Goal: Task Accomplishment & Management: Manage account settings

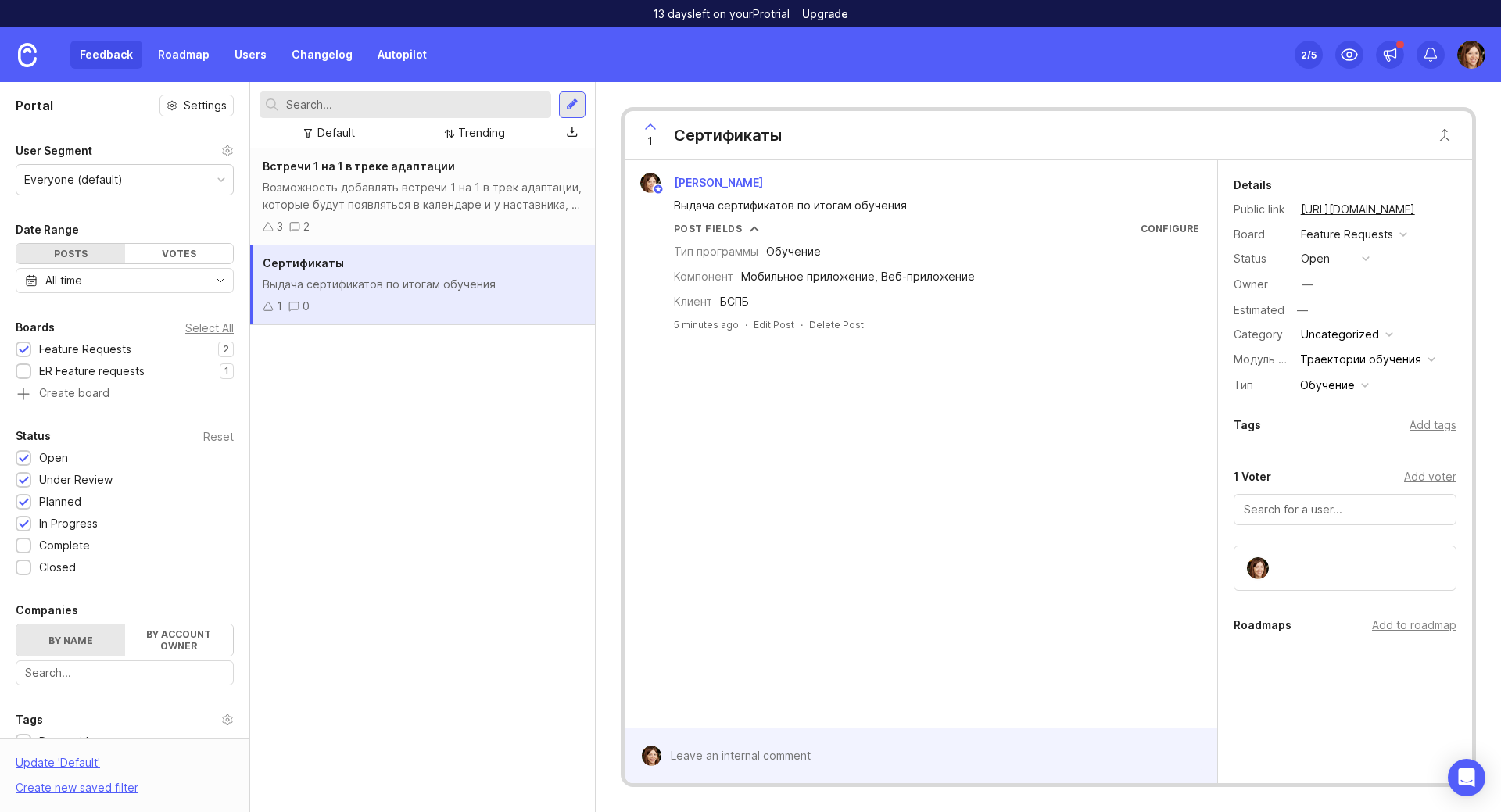
click at [440, 537] on div "Встречи 1 на 1 в треке адаптации Возможность добавлять встречи 1 на 1 в трек ад…" at bounding box center [422, 480] width 345 height 664
click at [494, 132] on div "Trending" at bounding box center [481, 132] width 47 height 17
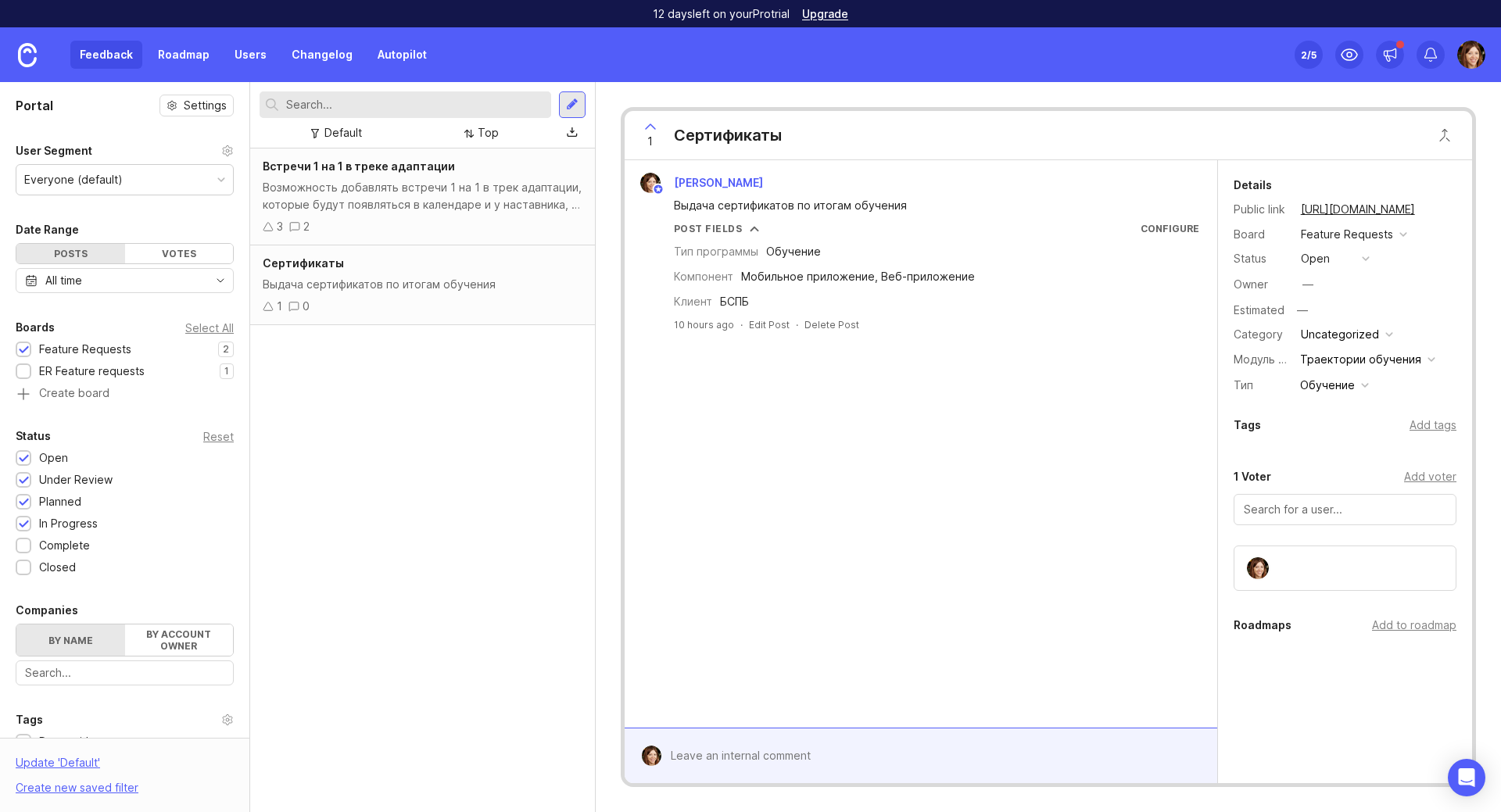
click at [293, 227] on icon at bounding box center [295, 227] width 11 height 11
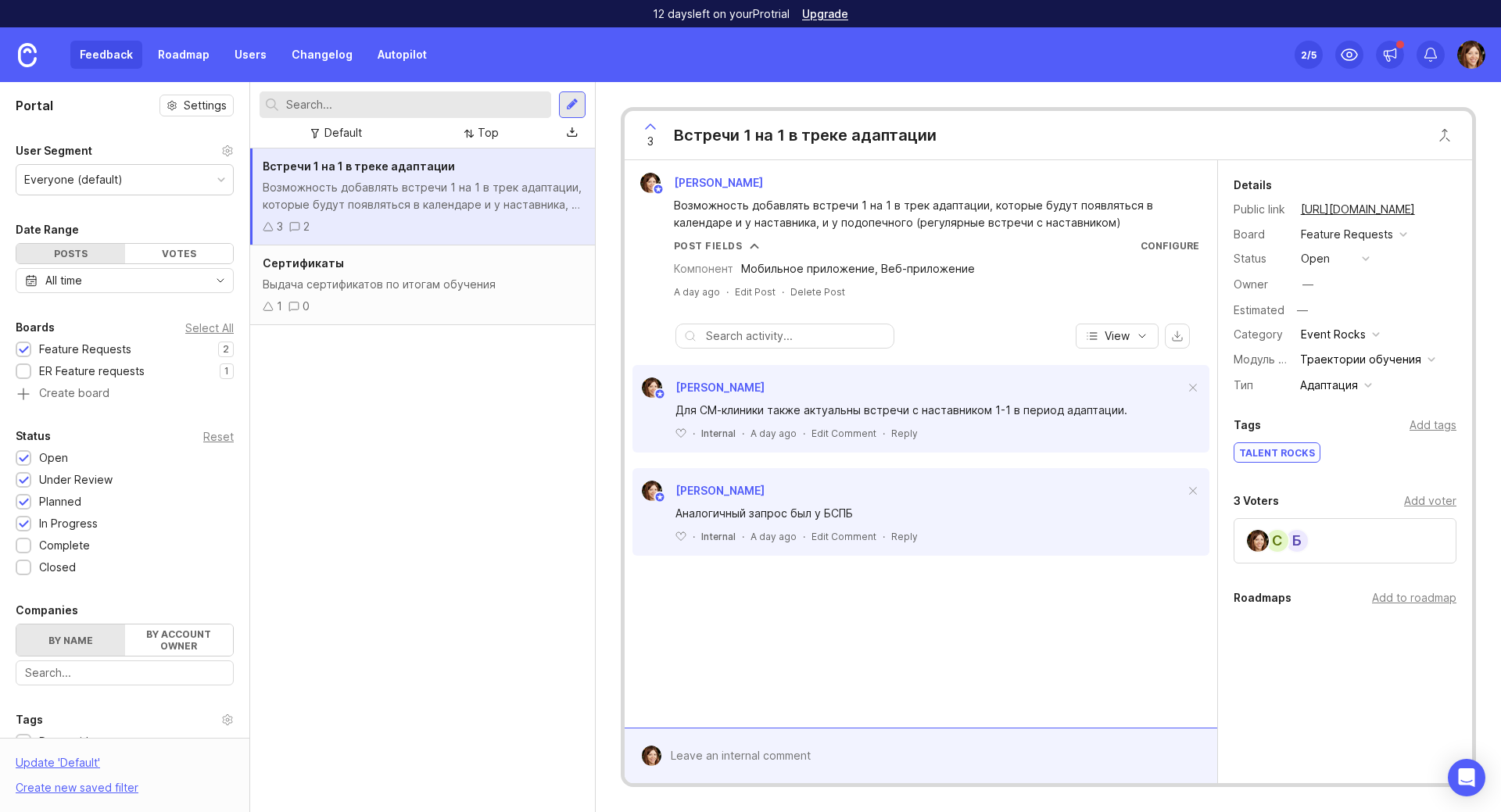
click at [301, 307] on div "0" at bounding box center [299, 306] width 21 height 17
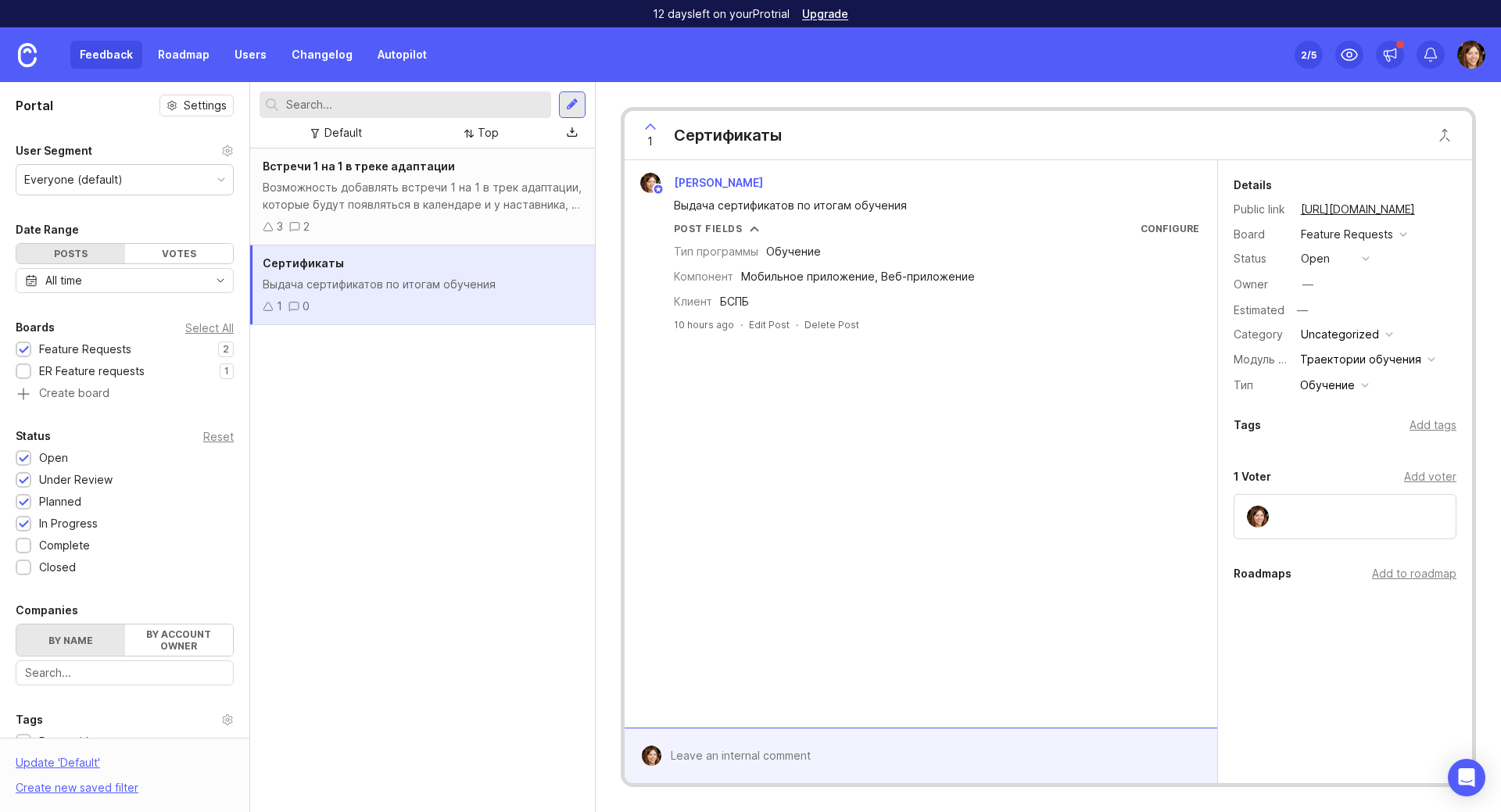
click at [272, 227] on icon at bounding box center [268, 226] width 10 height 8
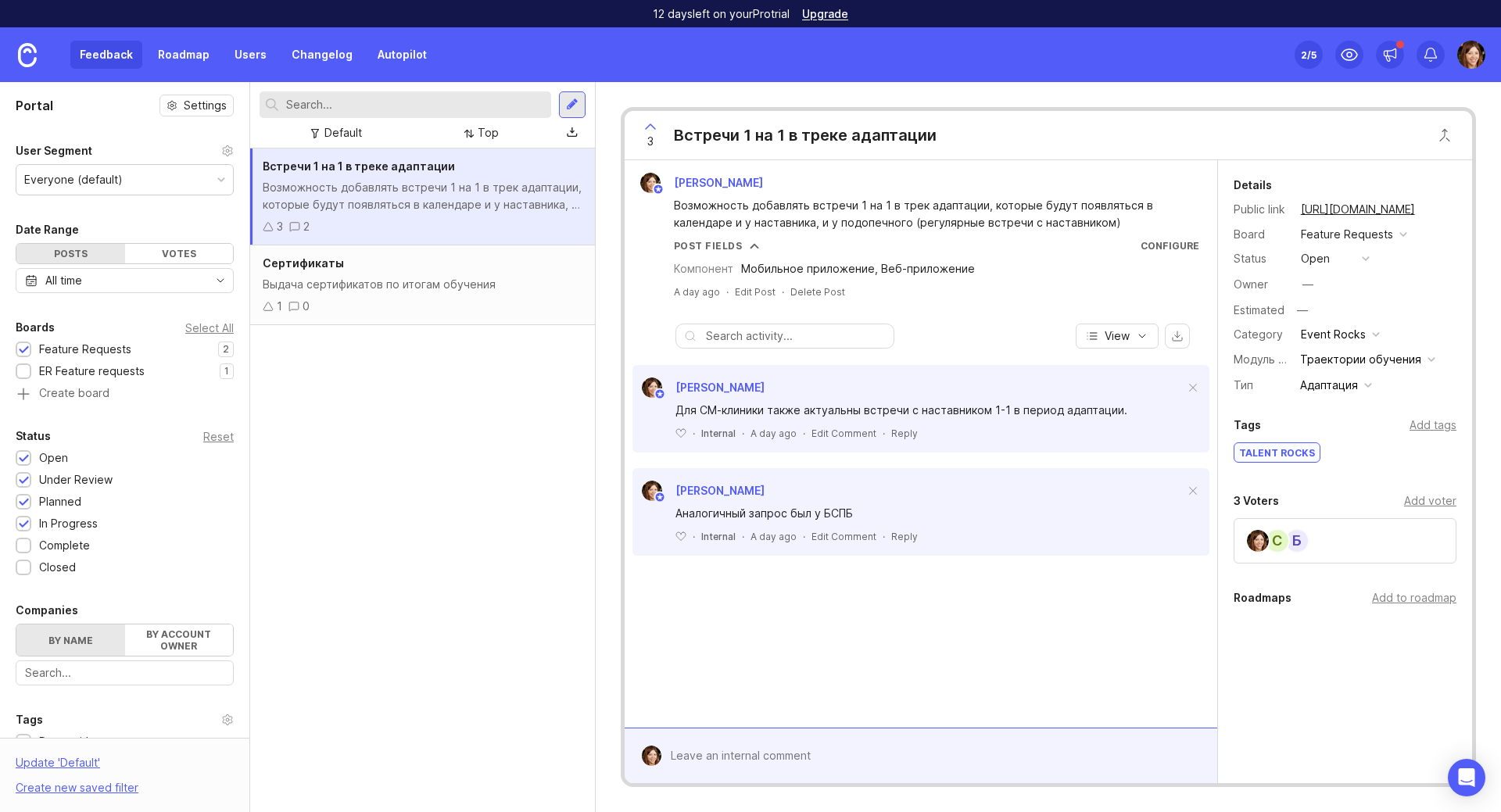
click at [1393, 541] on div "Б С" at bounding box center [1345, 541] width 222 height 45
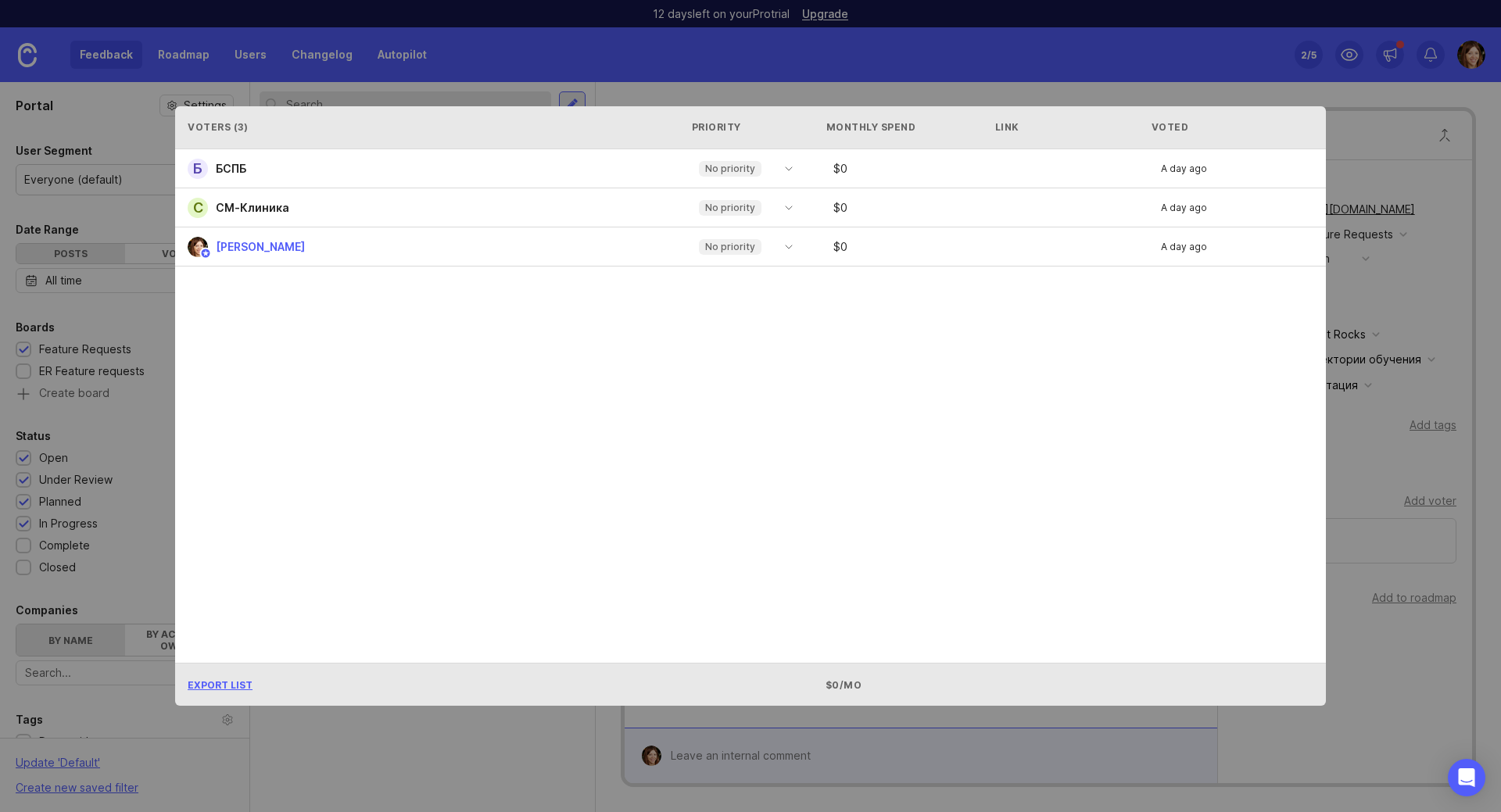
click at [784, 209] on icon "toggle icon" at bounding box center [788, 208] width 25 height 13
click at [903, 346] on div "Б БСПБ No priority $ 0 A day ago С СМ-Клиника No priority $ 0 A day ago [PERSON…" at bounding box center [750, 405] width 1151 height 513
click at [1014, 177] on div "Б БСПБ No priority $ 0 A day ago" at bounding box center [750, 168] width 1151 height 39
click at [1005, 215] on div "С СМ-Клиника No priority $ 0 A day ago" at bounding box center [750, 208] width 1151 height 39
click at [792, 205] on icon "toggle icon" at bounding box center [788, 208] width 25 height 13
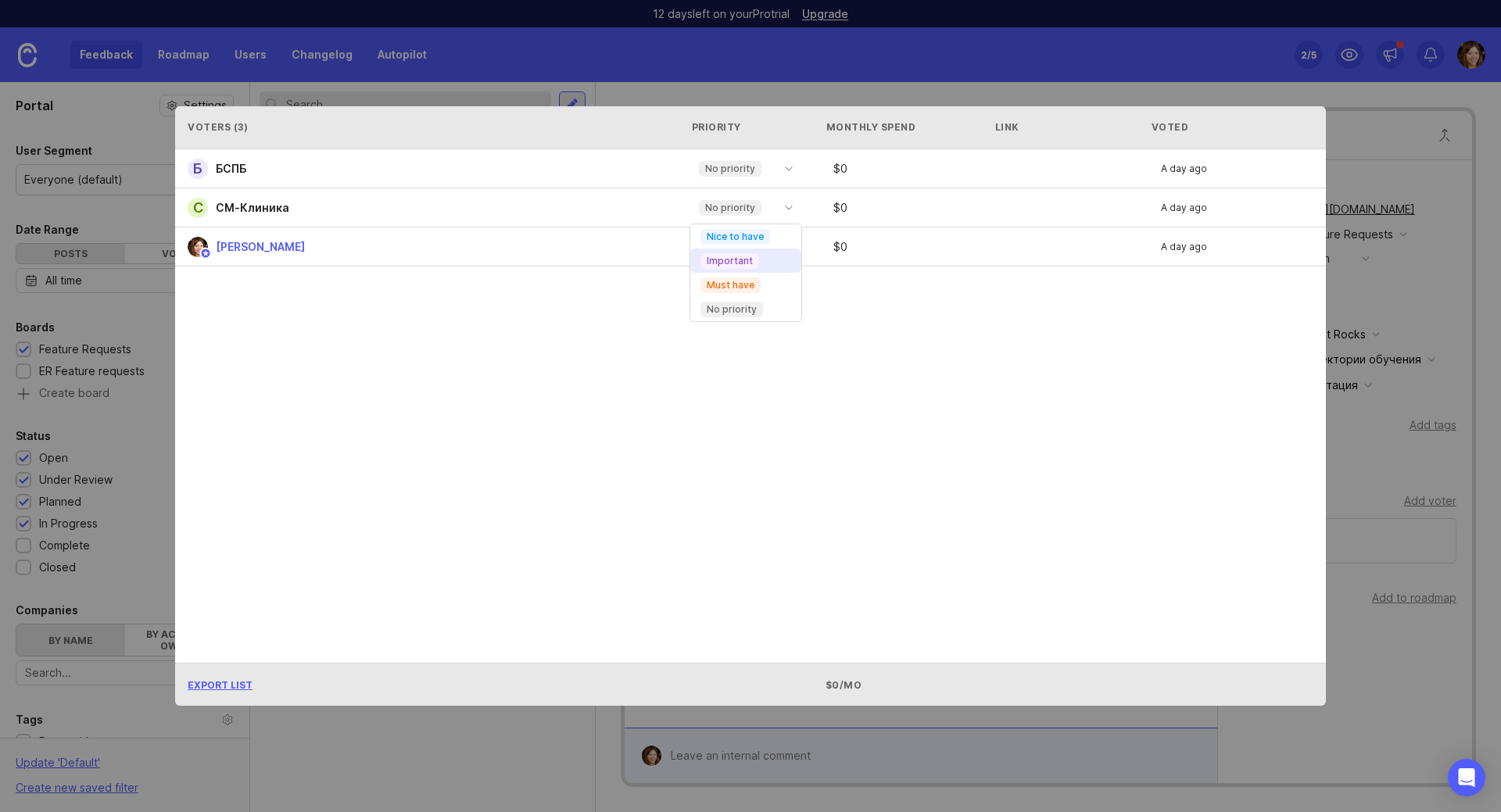
click at [735, 258] on p "Important" at bounding box center [729, 261] width 46 height 13
click at [1332, 272] on div "Voters ( 3 ) Priority Monthly Spend Link Voted Б БСПБ No priority $ 0 A day ago…" at bounding box center [750, 406] width 1200 height 649
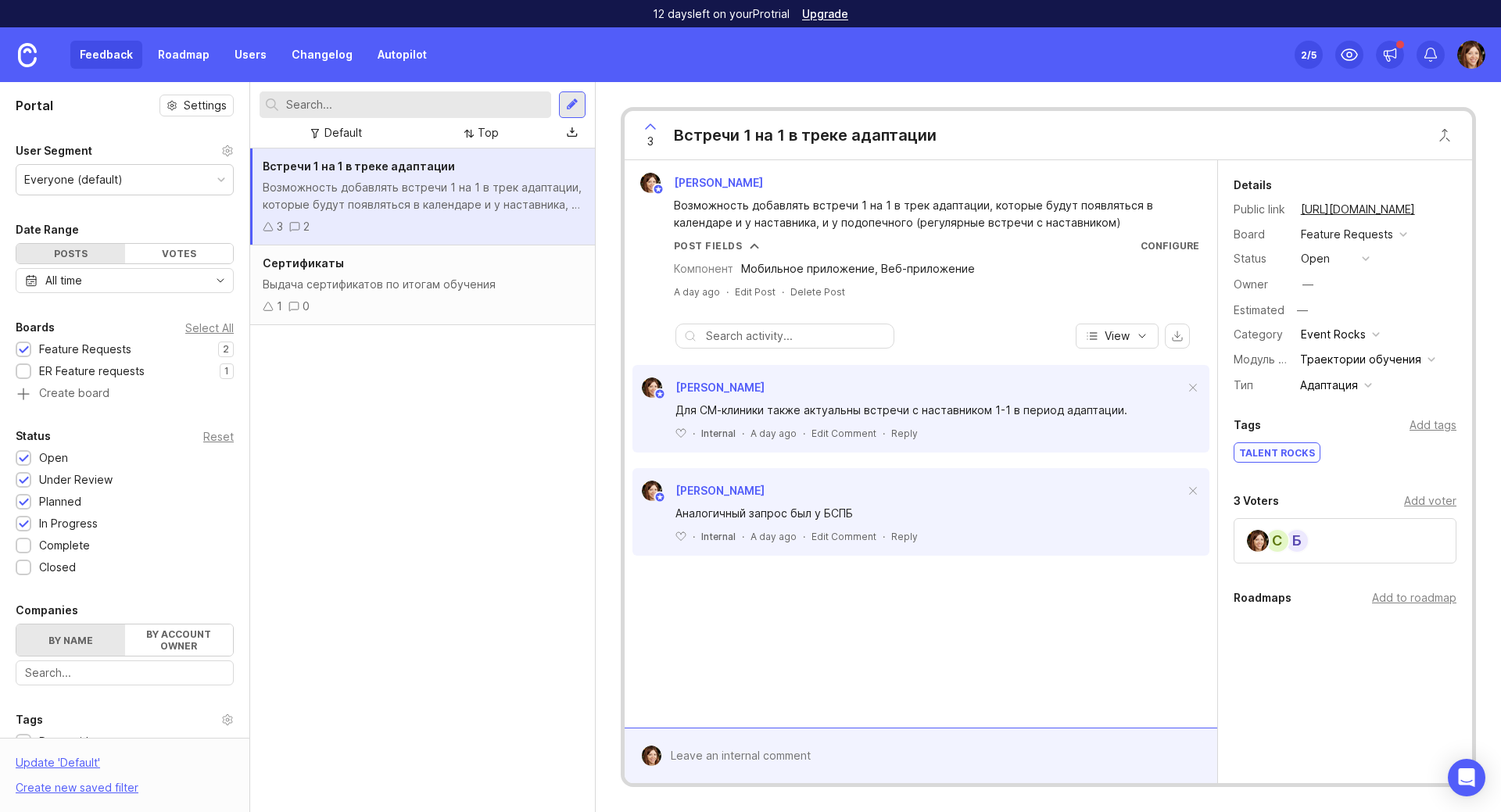
click at [387, 602] on div "Встречи 1 на 1 в треке адаптации Возможность добавлять встречи 1 на 1 в трек ад…" at bounding box center [422, 480] width 345 height 664
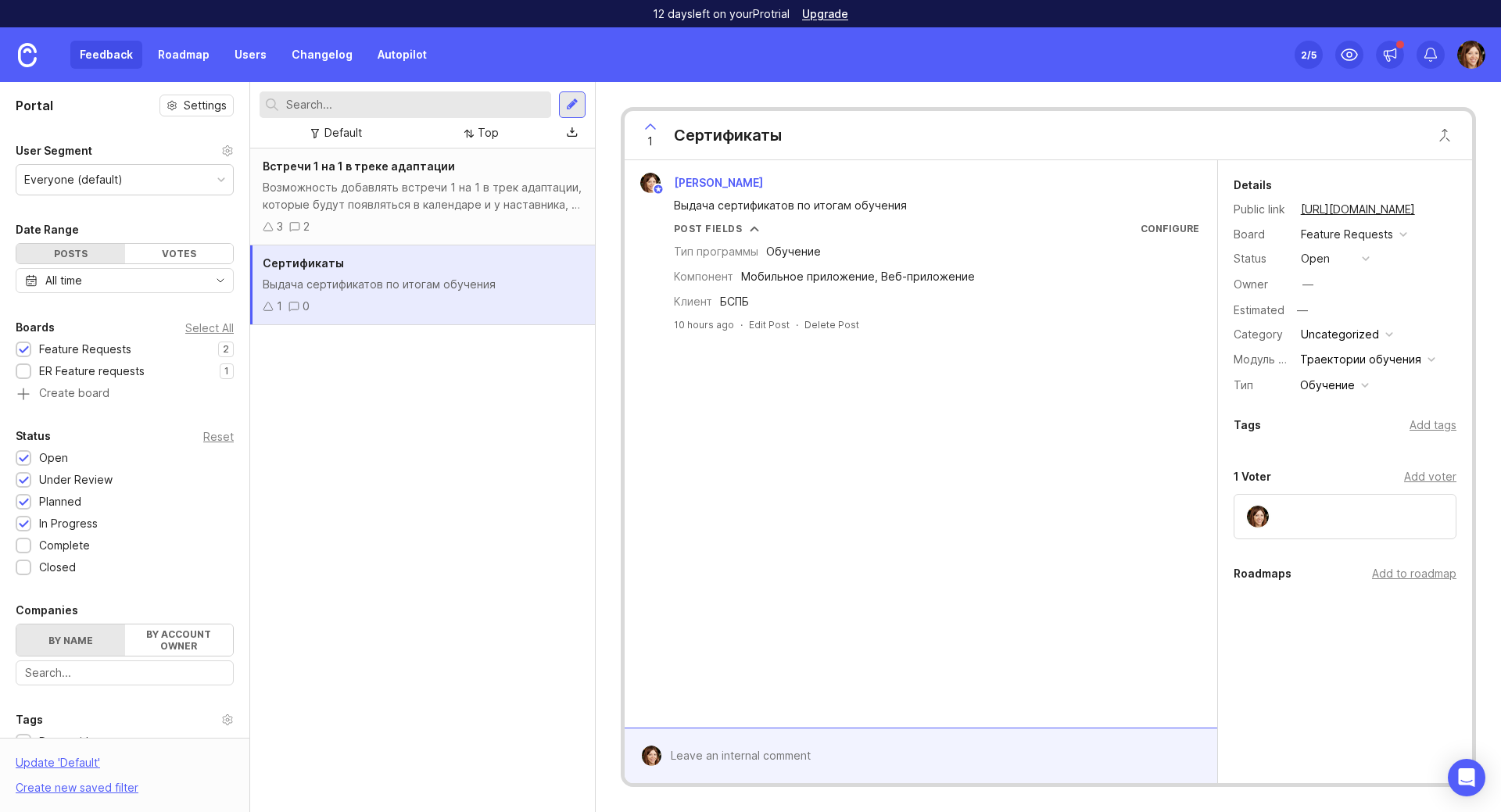
click at [478, 215] on div "Встречи 1 на 1 в треке адаптации Возможность добавлять встречи 1 на 1 в трек ад…" at bounding box center [422, 197] width 345 height 97
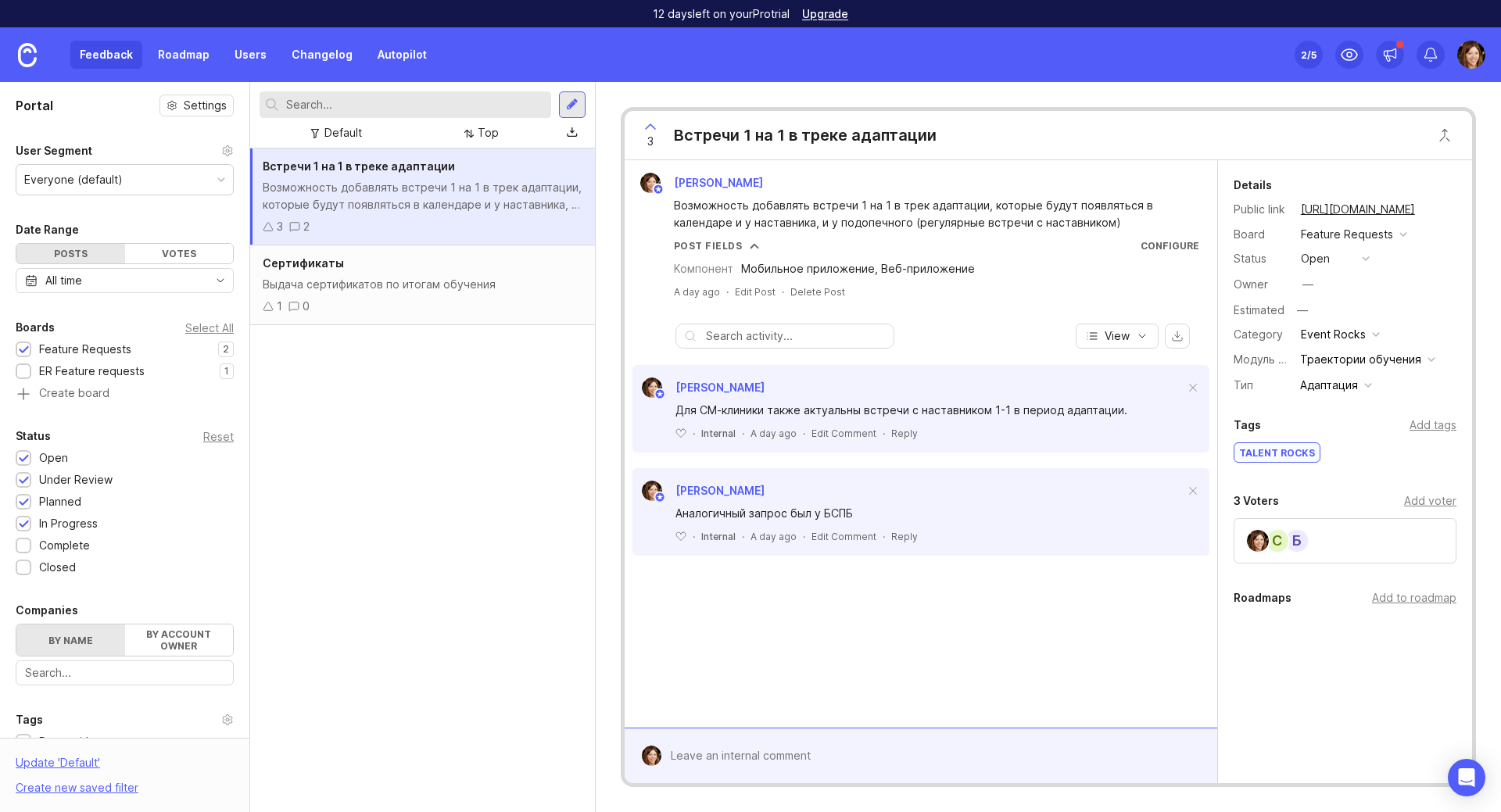
click at [474, 280] on div "Выдача сертификатов по итогам обучения" at bounding box center [422, 284] width 320 height 17
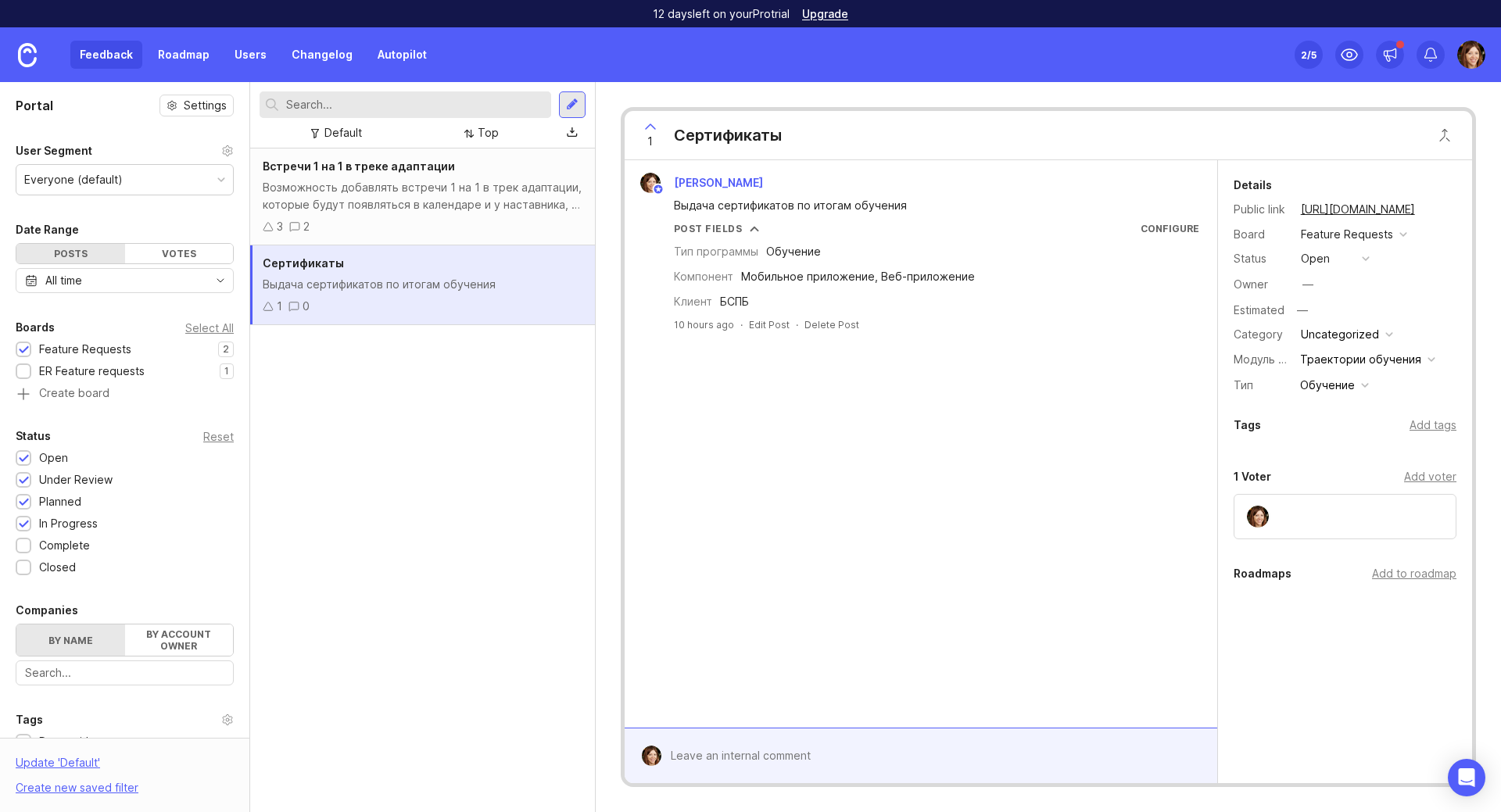
click at [471, 195] on div "Возможность добавлять встречи 1 на 1 в трек адаптации, которые будут появляться…" at bounding box center [422, 196] width 320 height 35
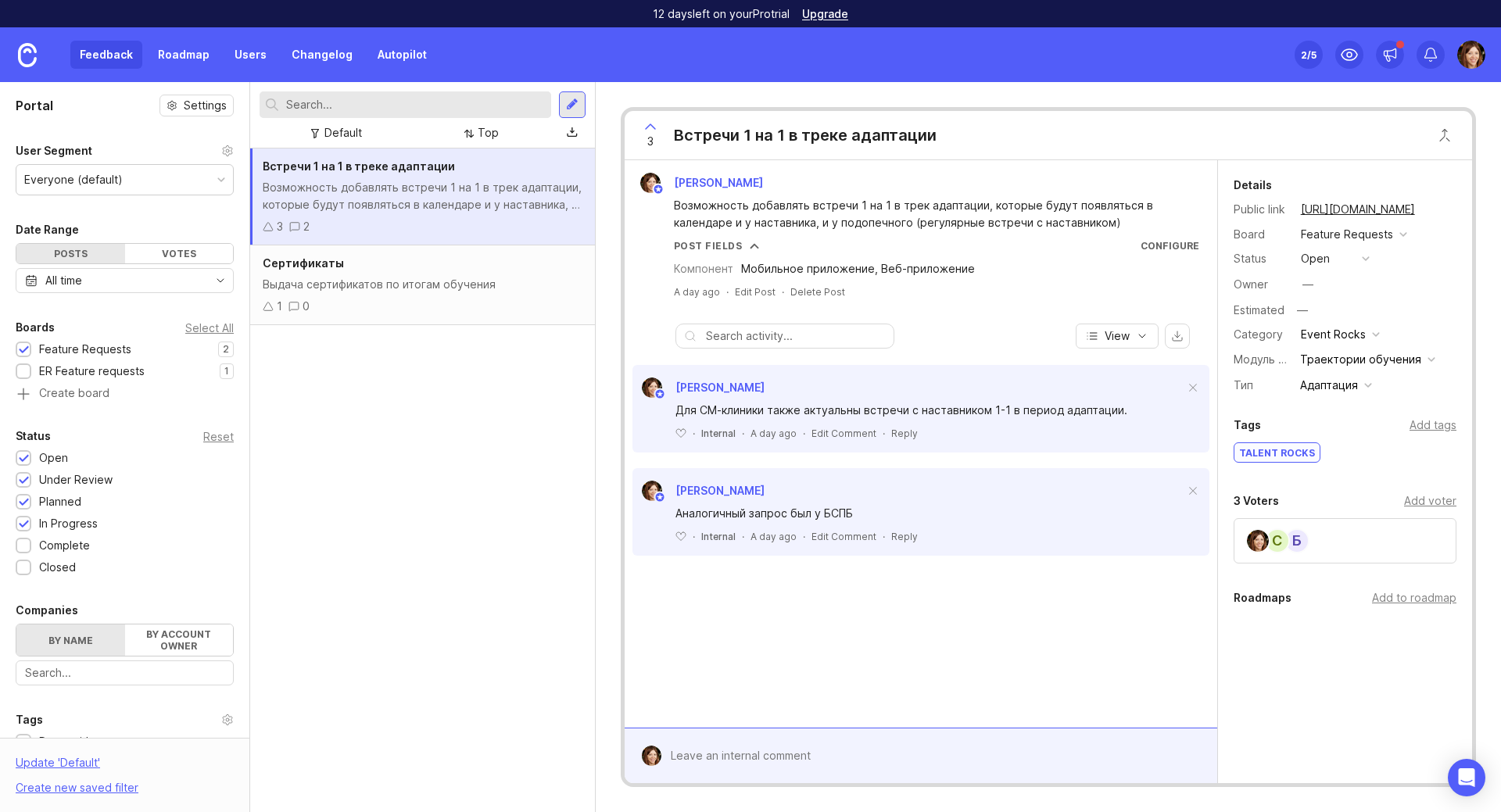
click at [757, 248] on div "Post Fields Configure" at bounding box center [936, 246] width 525 height 13
click at [749, 246] on span at bounding box center [754, 246] width 10 height 10
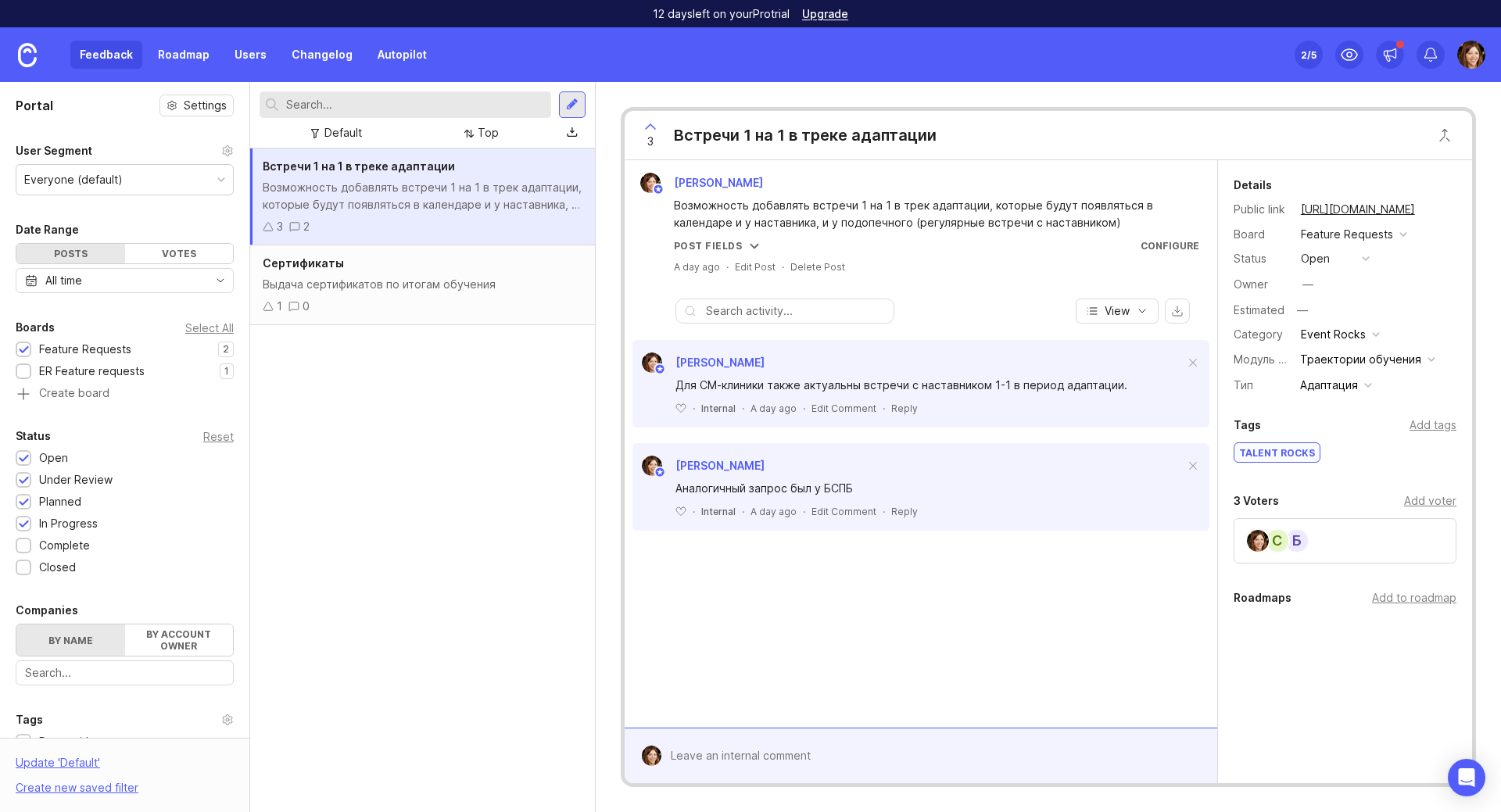
click at [749, 246] on span at bounding box center [754, 246] width 10 height 10
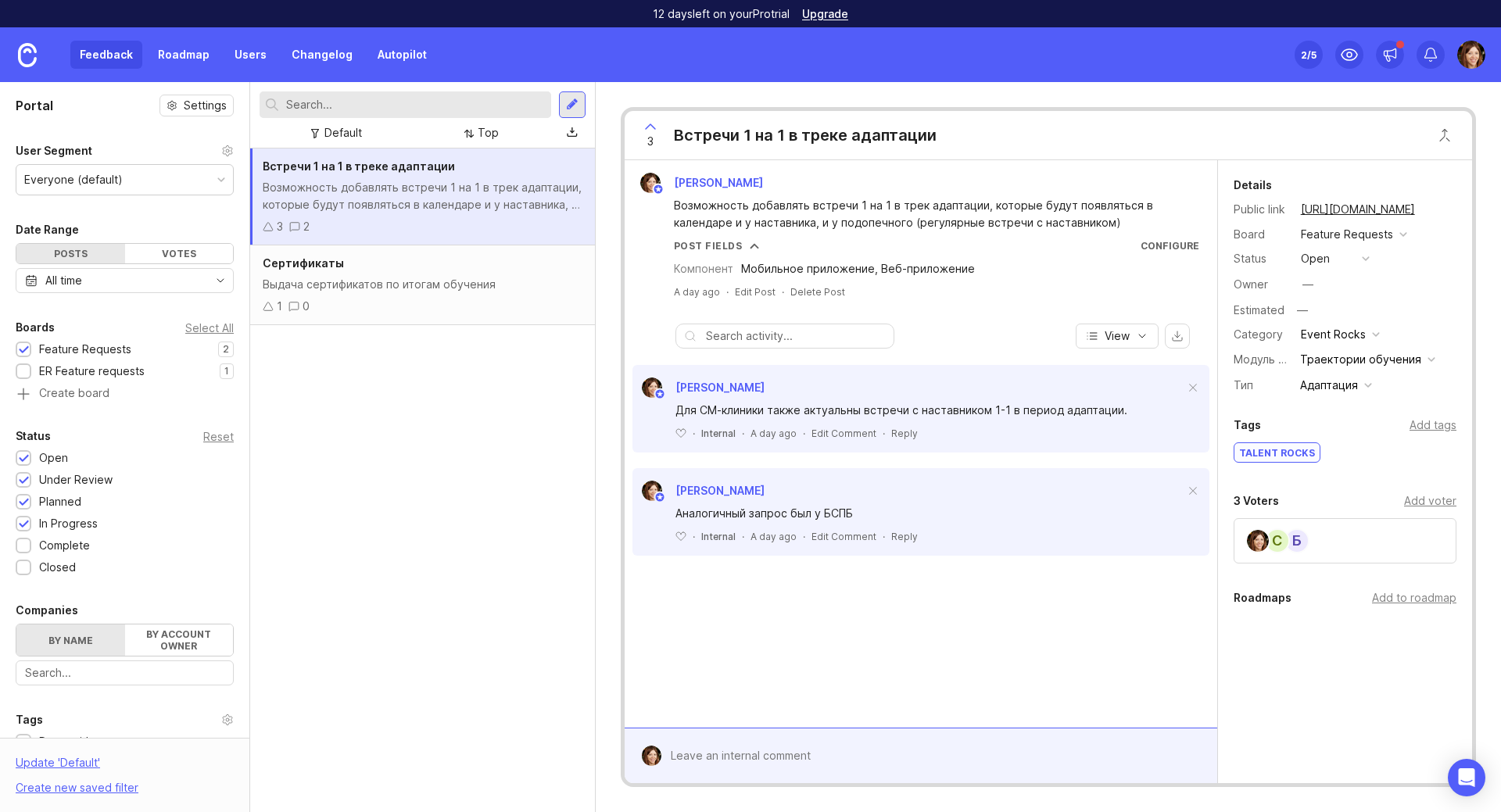
click at [399, 288] on div "Выдача сертификатов по итогам обучения" at bounding box center [422, 284] width 320 height 17
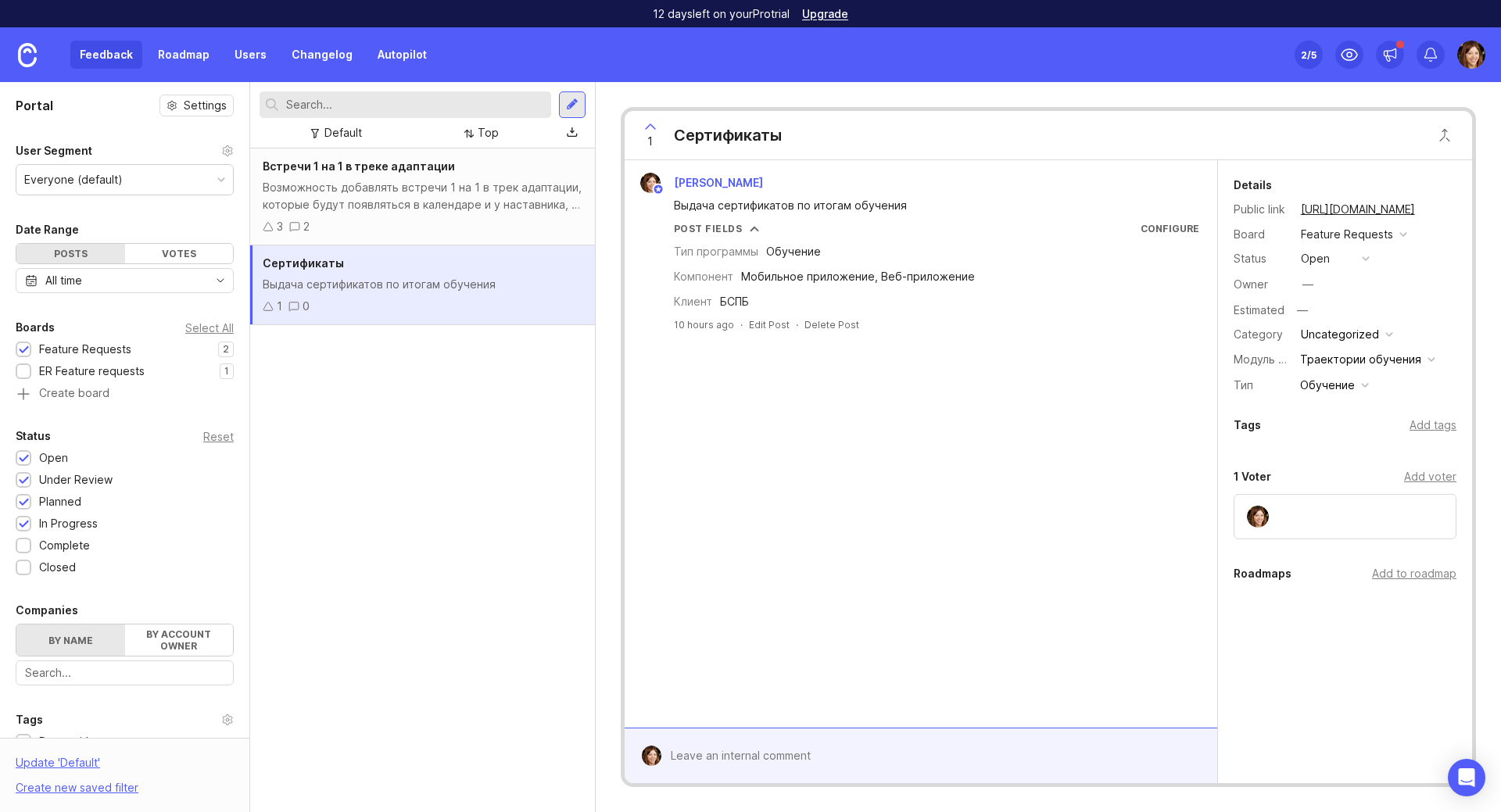
click at [401, 209] on div "Возможность добавлять встречи 1 на 1 в трек адаптации, которые будут появляться…" at bounding box center [422, 196] width 320 height 35
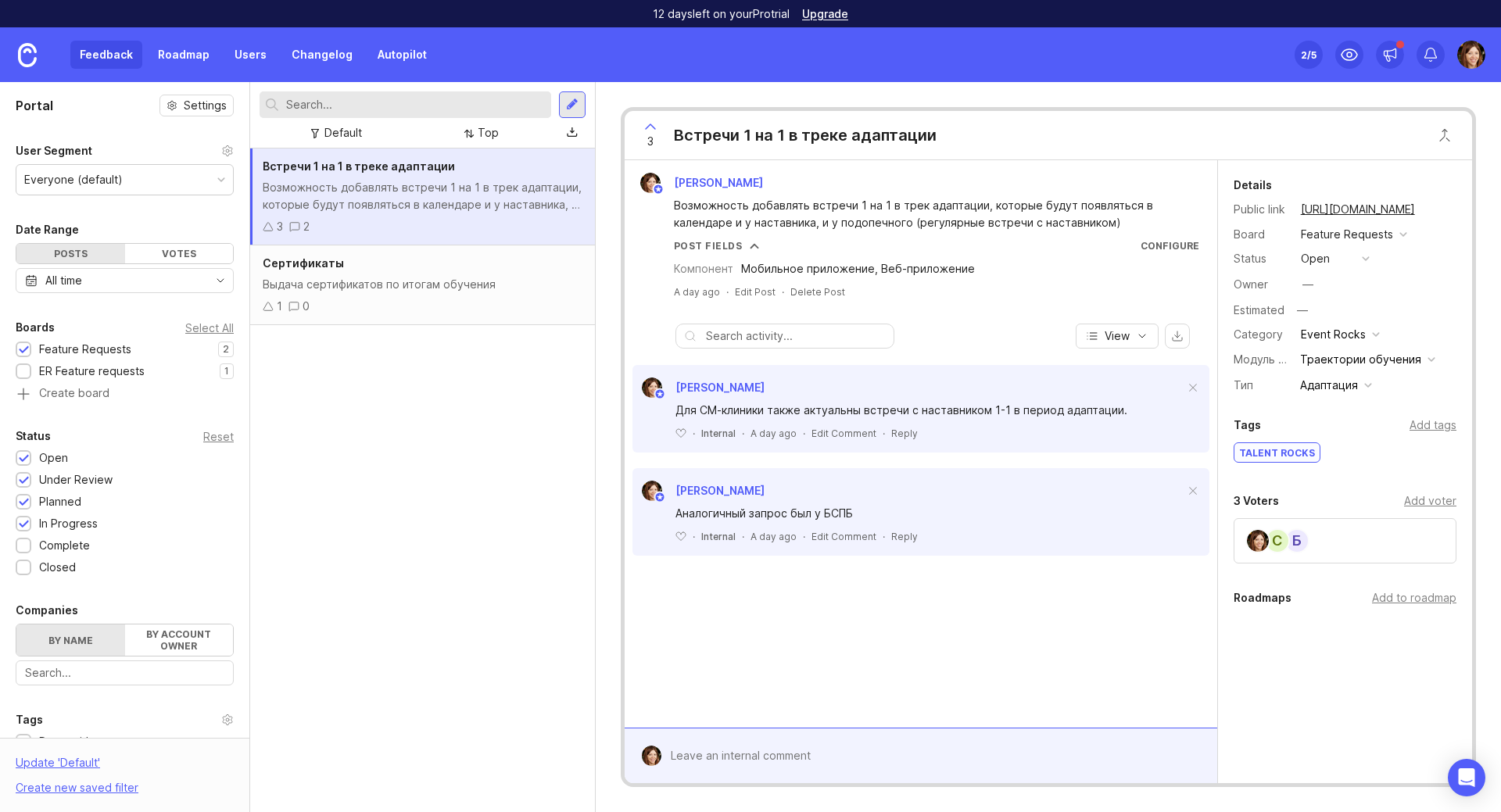
click at [1355, 361] on div "Траектории обучения" at bounding box center [1360, 359] width 121 height 17
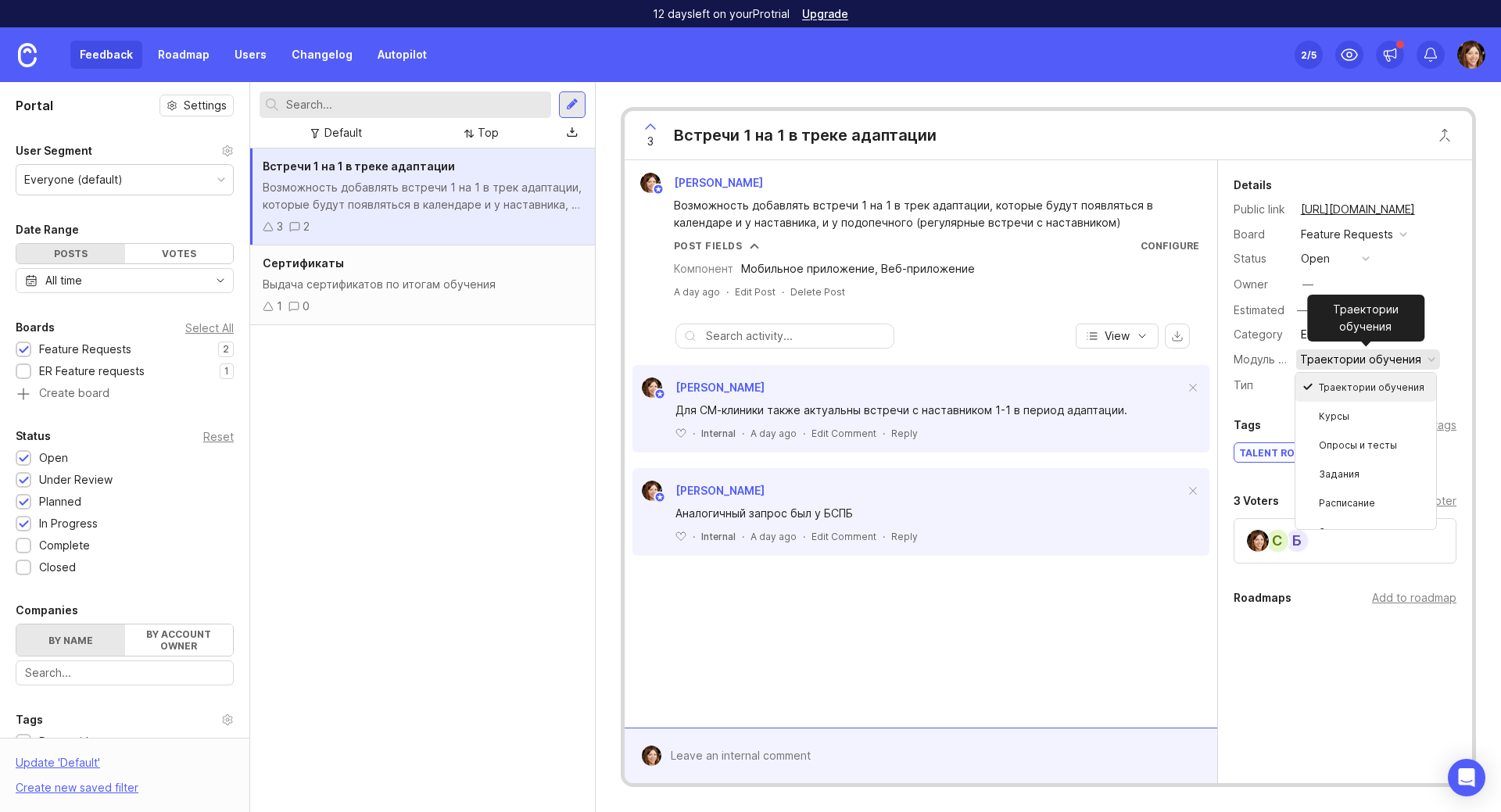
click at [1355, 361] on div "Траектории обучения" at bounding box center [1360, 359] width 121 height 17
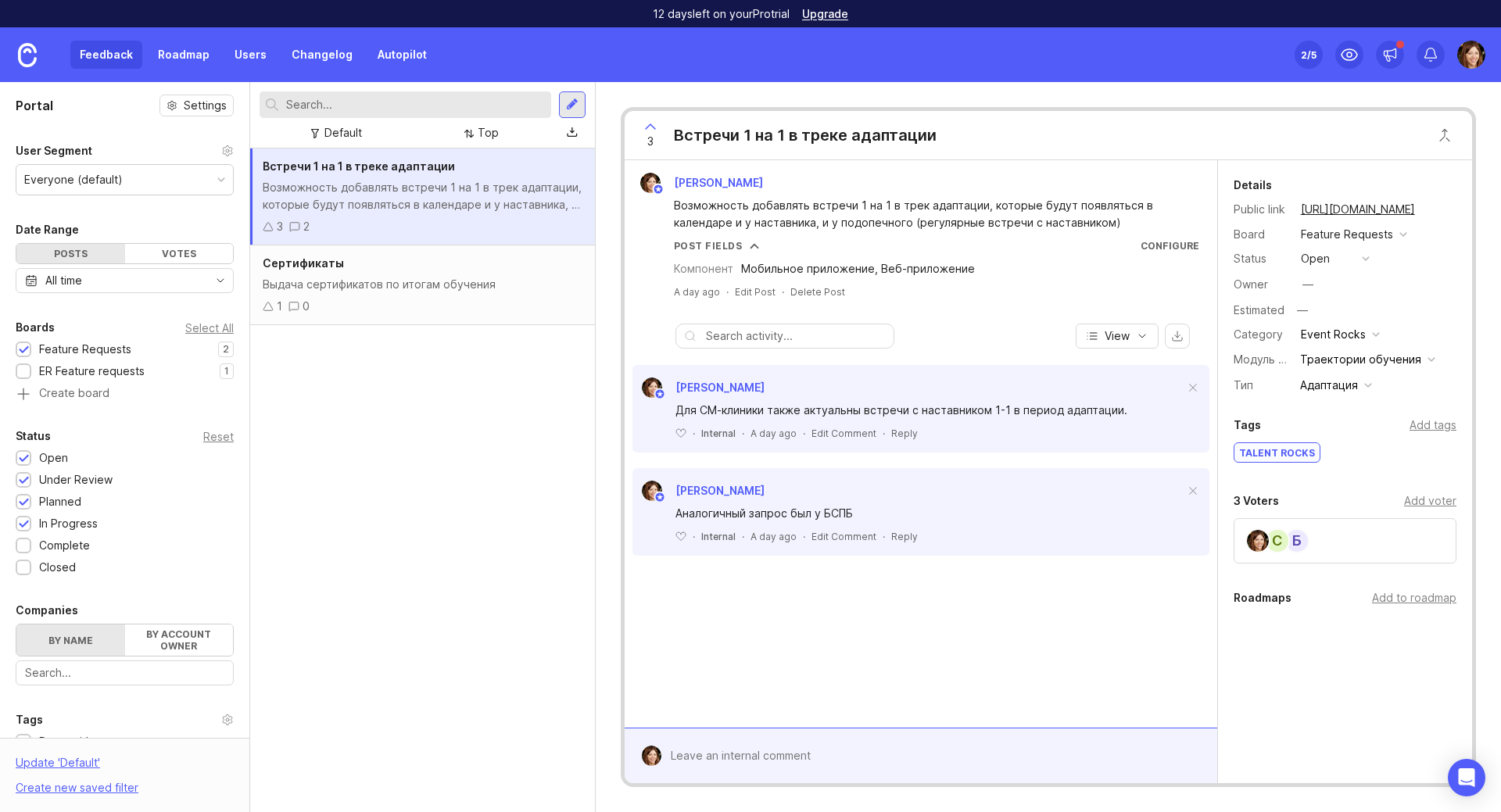
click at [1333, 383] on div "Адаптация" at bounding box center [1329, 385] width 58 height 17
click at [1339, 386] on div "Адаптация" at bounding box center [1329, 385] width 58 height 17
click at [1439, 392] on div "Тип Адаптация" at bounding box center [1345, 385] width 222 height 22
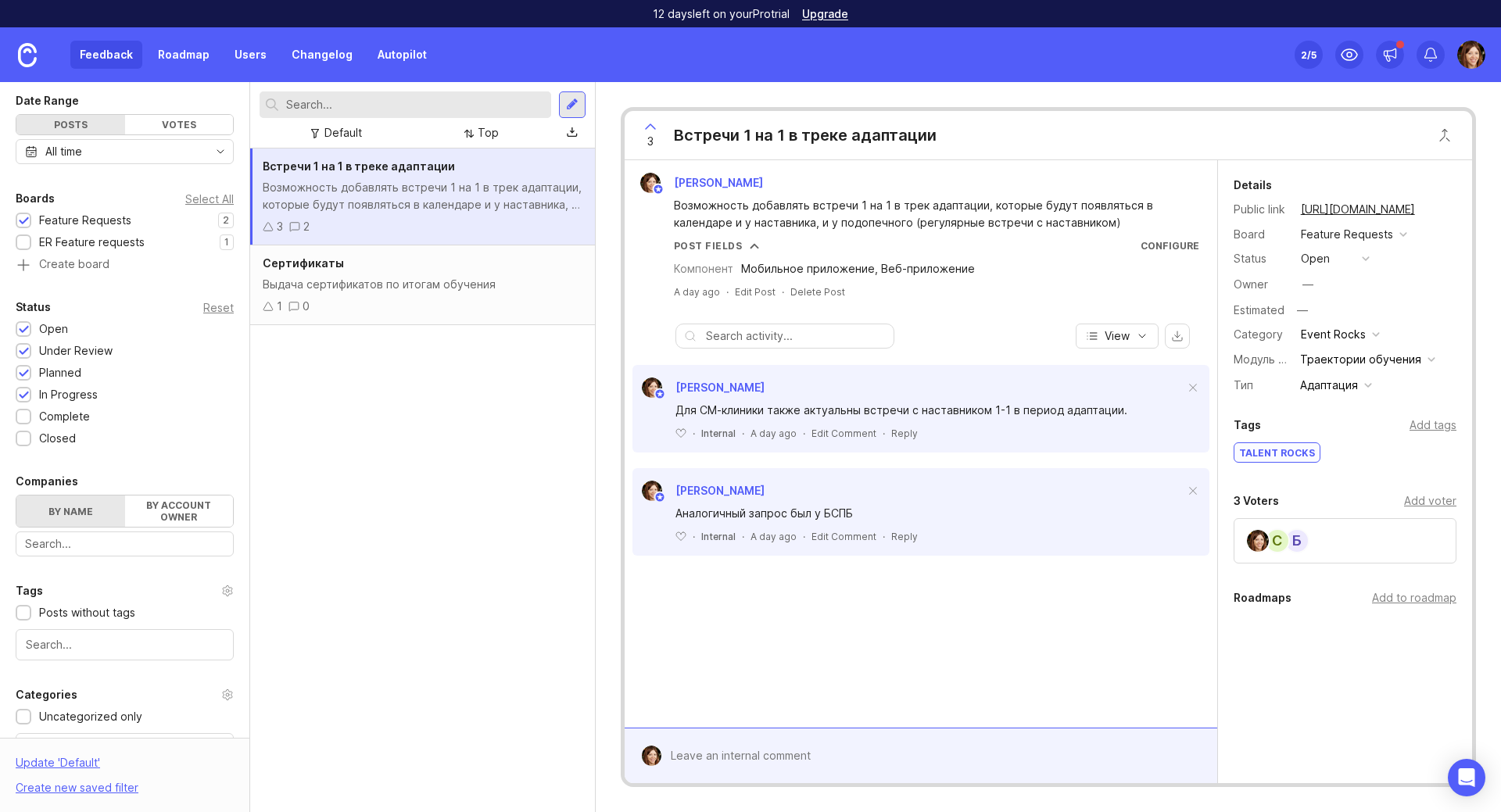
scroll to position [156, 0]
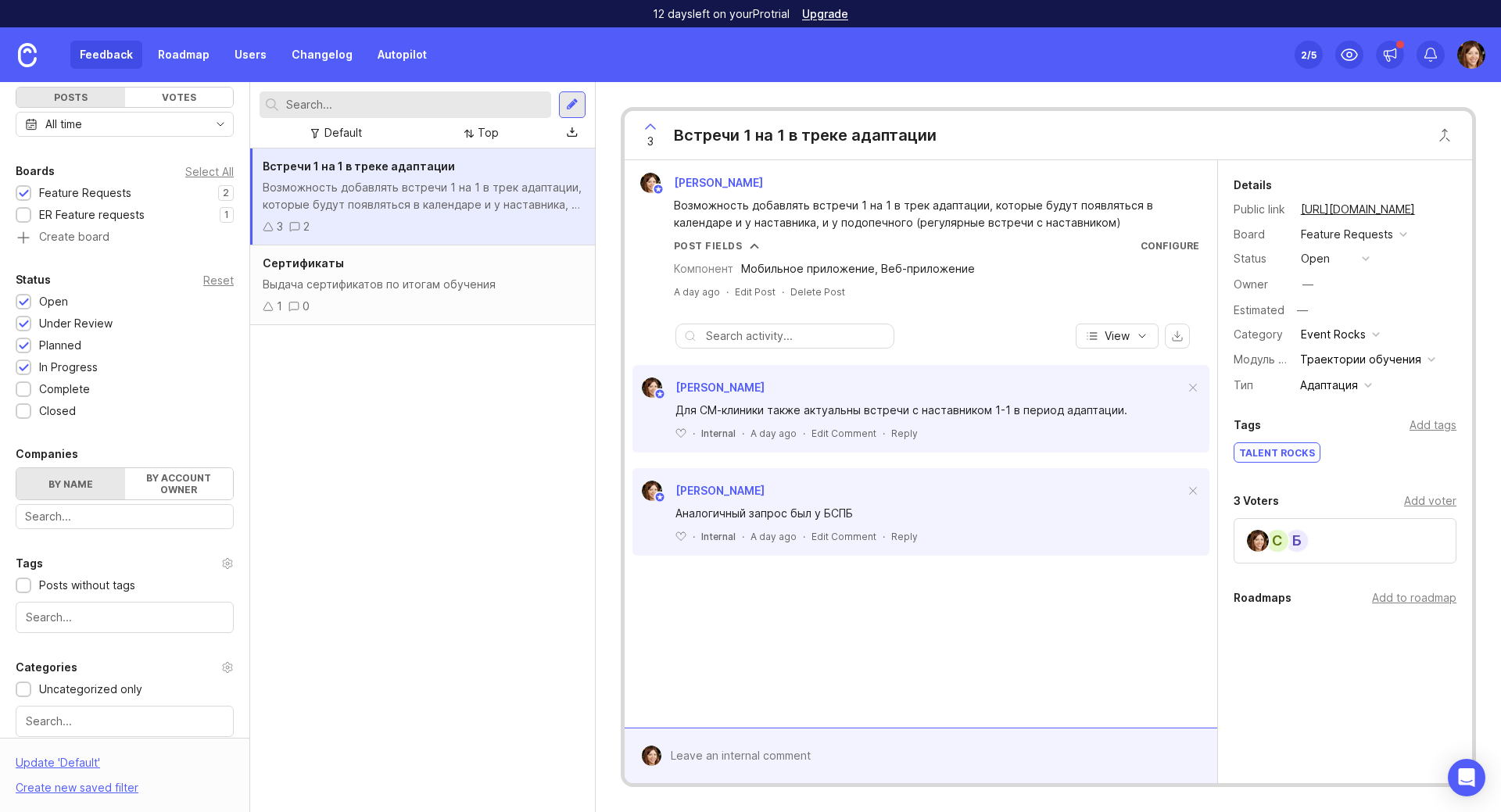
click at [114, 714] on input "text" at bounding box center [124, 721] width 197 height 17
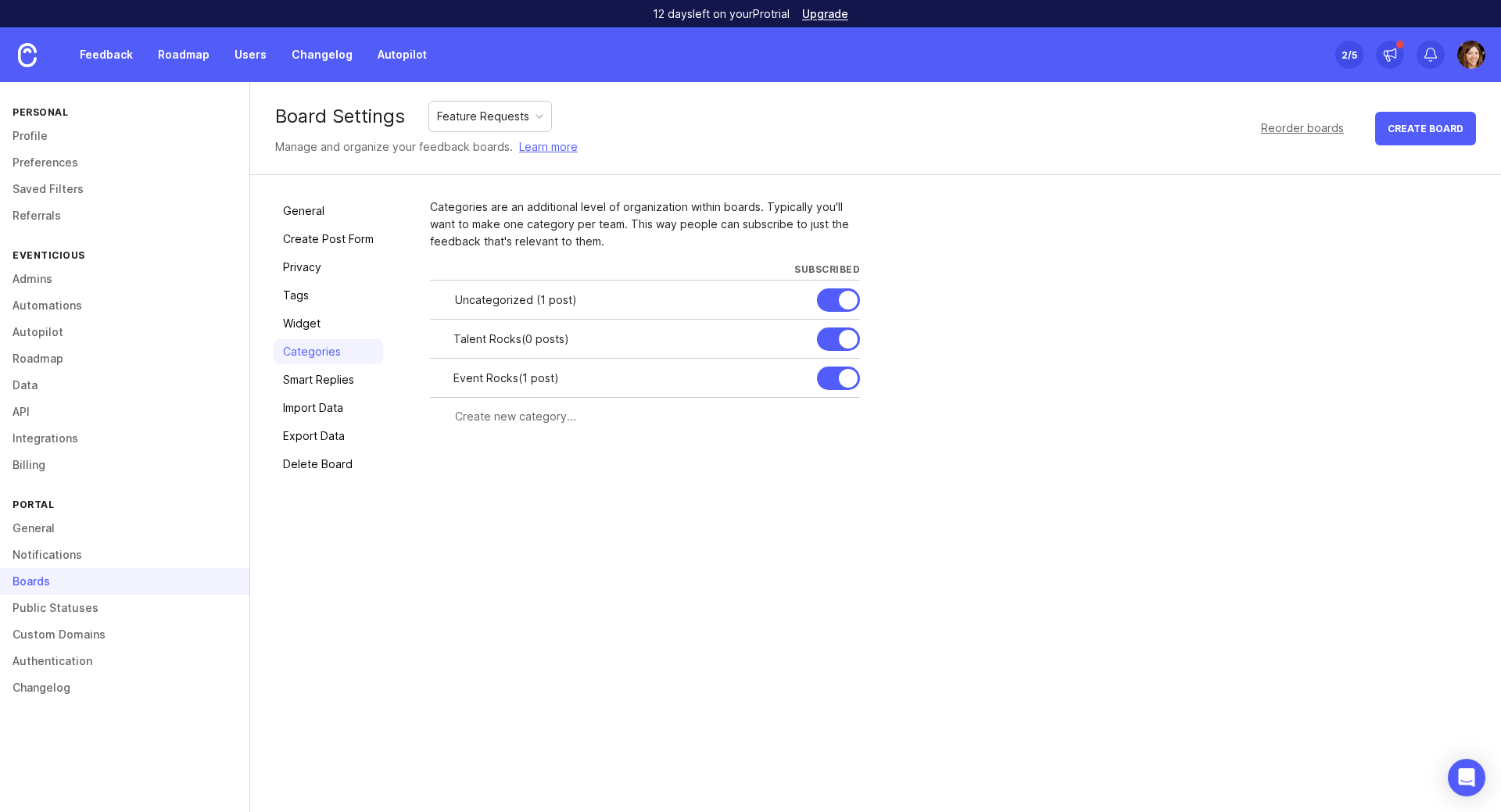
click at [469, 122] on div "Feature Requests" at bounding box center [483, 116] width 92 height 17
click at [504, 122] on div "ER Feature requests" at bounding box center [489, 116] width 106 height 17
click at [509, 120] on div "ER Feature requests" at bounding box center [489, 116] width 106 height 17
click at [51, 138] on link "Profile" at bounding box center [124, 135] width 249 height 27
